Goal: Find specific page/section: Find specific page/section

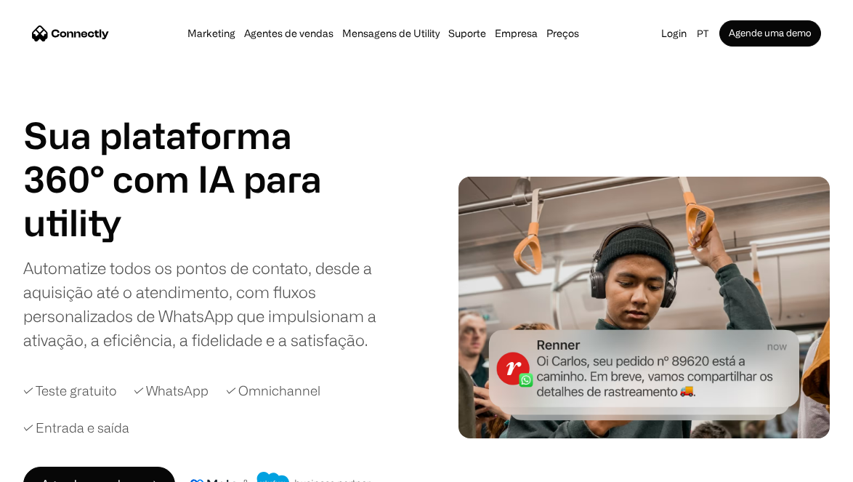
click at [87, 33] on img "home" at bounding box center [70, 32] width 77 height 15
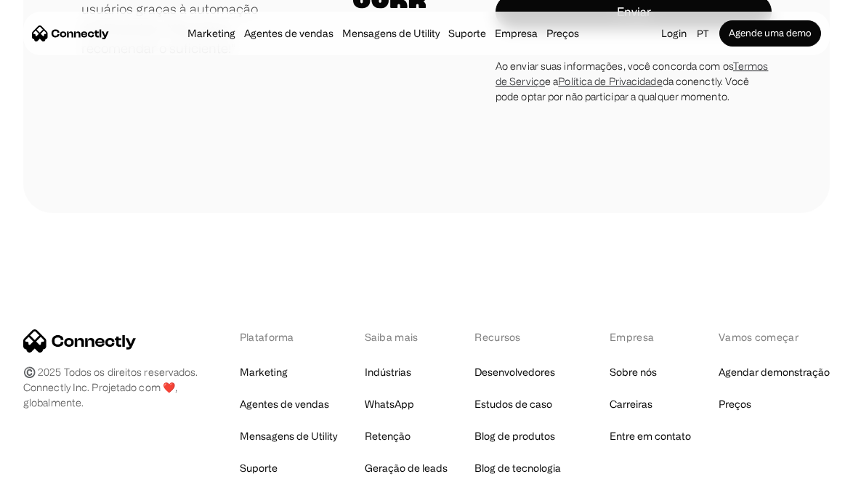
scroll to position [8570, 0]
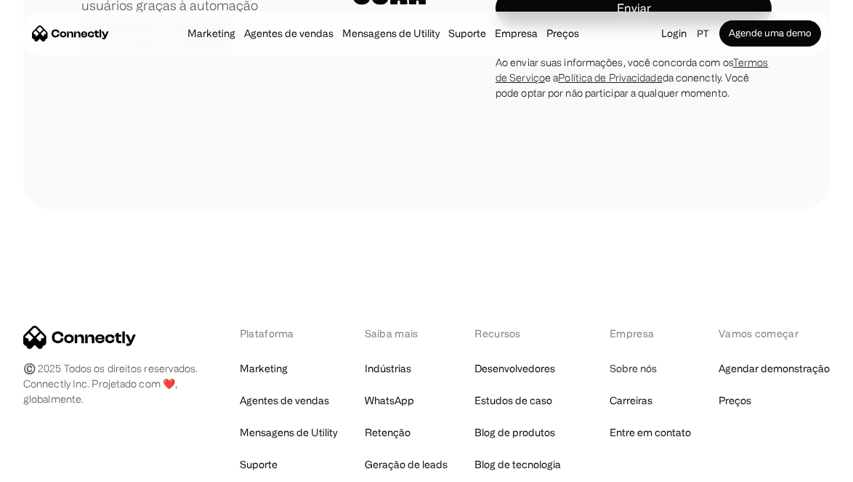
click at [643, 358] on link "Sobre nós" at bounding box center [633, 368] width 47 height 20
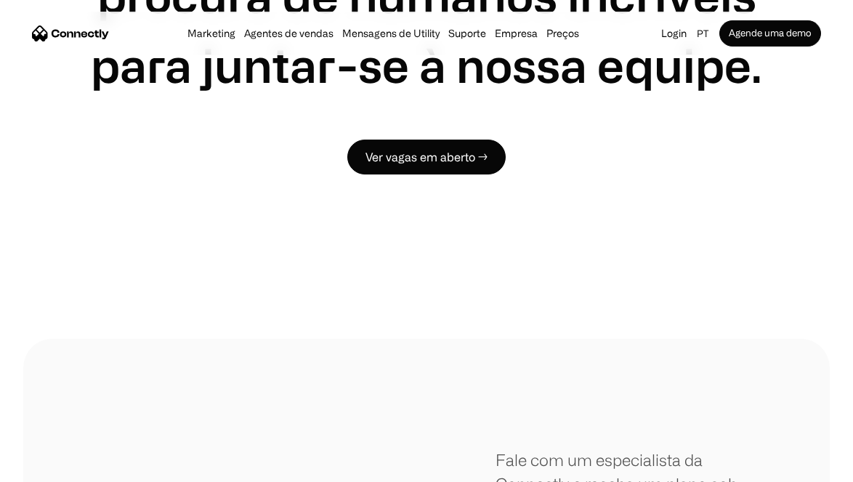
scroll to position [1350, 0]
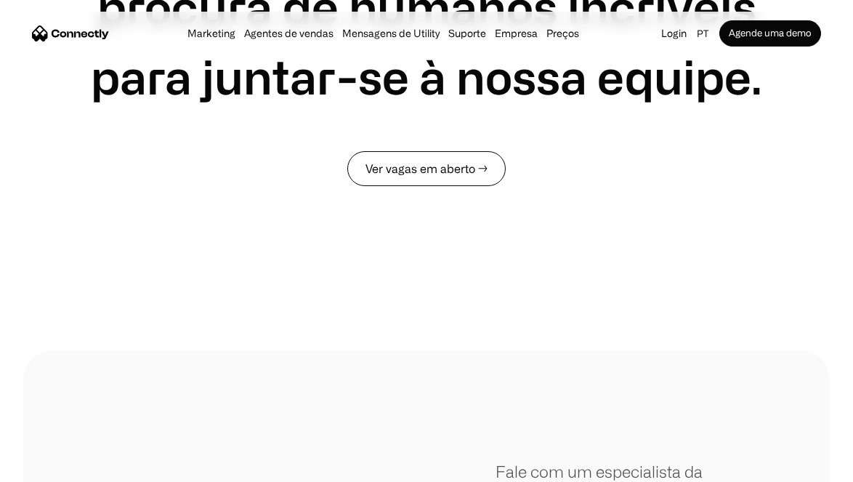
click at [441, 171] on link "Ver vagas em aberto →" at bounding box center [426, 168] width 158 height 35
